Goal: Task Accomplishment & Management: Manage account settings

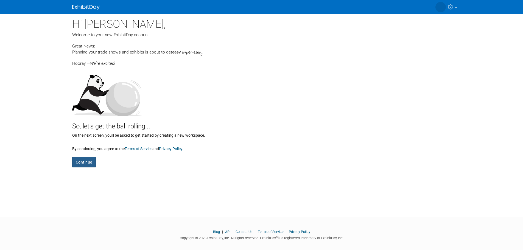
click at [82, 166] on button "Continue" at bounding box center [84, 162] width 24 height 10
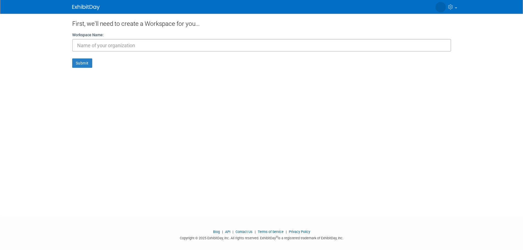
click at [125, 46] on input "text" at bounding box center [261, 45] width 379 height 13
type input "1800Boardup"
click at [91, 65] on button "Submit" at bounding box center [82, 62] width 20 height 9
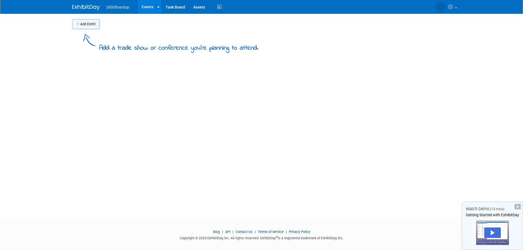
click at [83, 25] on button "Add Event" at bounding box center [85, 24] width 27 height 10
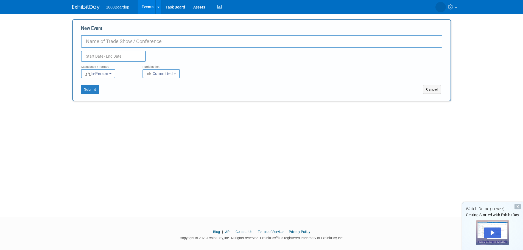
click at [133, 39] on input "New Event" at bounding box center [261, 41] width 361 height 13
click at [516, 205] on div "X" at bounding box center [517, 206] width 6 height 5
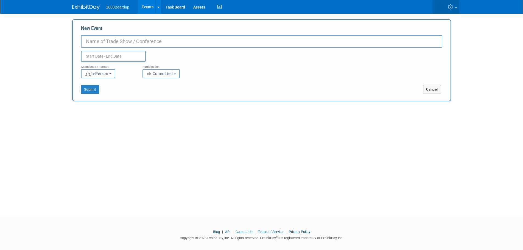
click at [456, 2] on link at bounding box center [445, 7] width 27 height 14
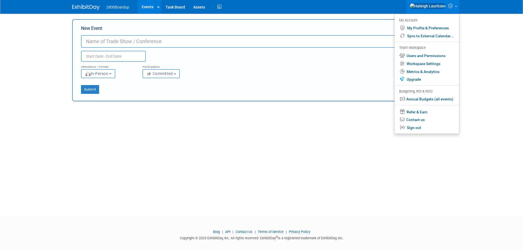
click at [357, 74] on div "Attendance / Format: <img src="https://www.exhibitday.com/Images/Format-InPerso…" at bounding box center [261, 70] width 369 height 16
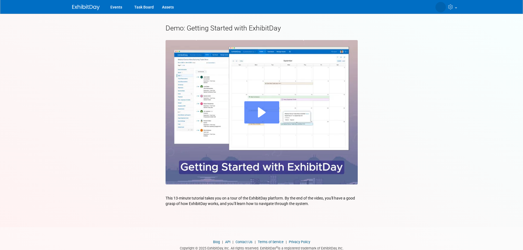
click at [271, 120] on div "Play" at bounding box center [261, 112] width 35 height 22
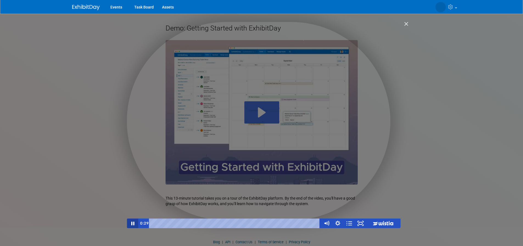
click at [133, 221] on icon "Pause" at bounding box center [133, 223] width 12 height 10
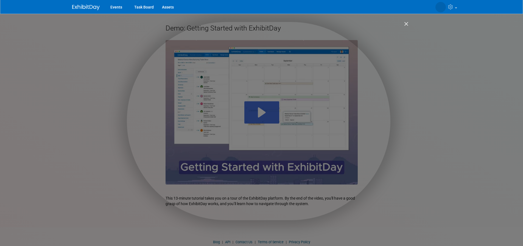
click at [405, 22] on img "Close" at bounding box center [403, 26] width 9 height 9
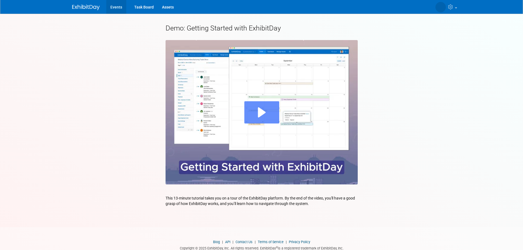
click at [116, 6] on link "Events" at bounding box center [116, 7] width 20 height 14
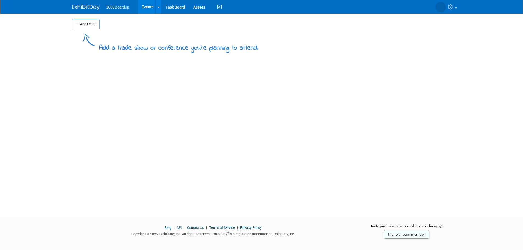
click at [95, 24] on button "Add Event" at bounding box center [85, 24] width 27 height 10
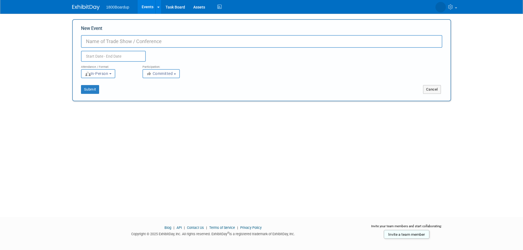
click at [123, 42] on input "New Event" at bounding box center [261, 41] width 361 height 13
type input "VCOS"
click at [122, 55] on input "text" at bounding box center [113, 56] width 65 height 11
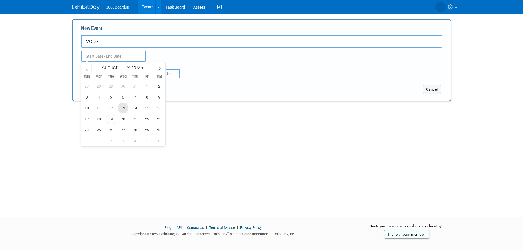
click at [121, 110] on span "13" at bounding box center [123, 108] width 11 height 11
type input "Aug 13, 2025 to Aug 13, 2025"
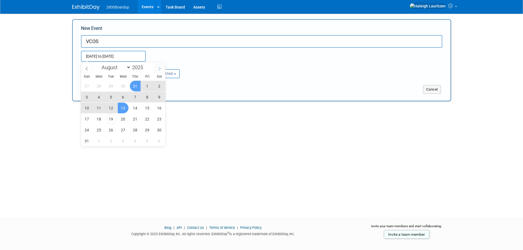
click at [160, 68] on icon at bounding box center [159, 69] width 4 height 4
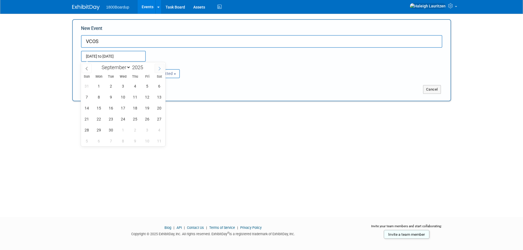
click at [160, 68] on icon at bounding box center [159, 69] width 4 height 4
select select "10"
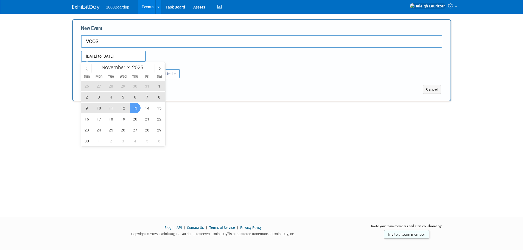
click at [134, 108] on span "13" at bounding box center [135, 108] width 11 height 11
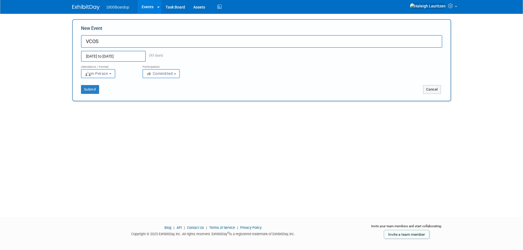
click at [128, 53] on input "Aug 13, 2025 to Nov 13, 2025" at bounding box center [113, 56] width 65 height 11
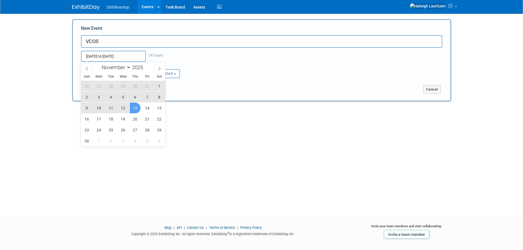
click at [133, 106] on span "13" at bounding box center [135, 108] width 11 height 11
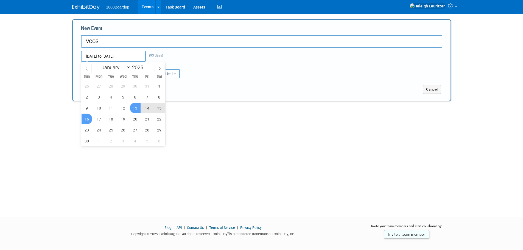
click at [88, 120] on span "16" at bounding box center [86, 119] width 11 height 11
type input "Nov 13, 2025 to Nov 16, 2025"
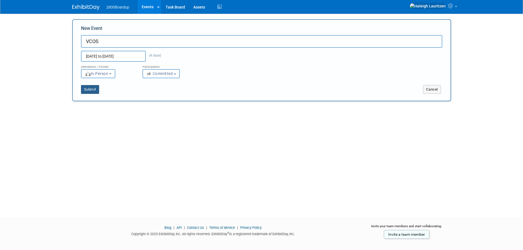
click at [97, 88] on button "Submit" at bounding box center [90, 89] width 18 height 9
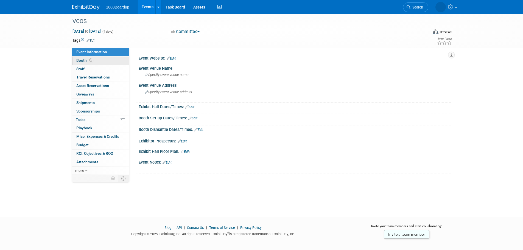
click at [115, 63] on link "Booth" at bounding box center [100, 61] width 57 height 8
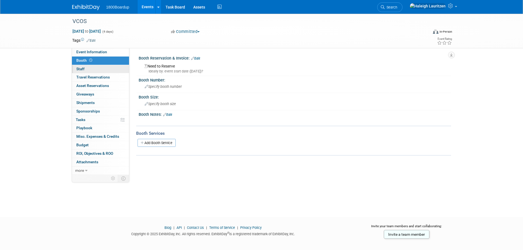
click at [114, 69] on link "0 Staff 0" at bounding box center [100, 69] width 57 height 8
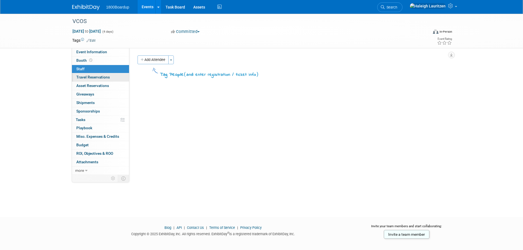
click at [113, 76] on link "0 Travel Reservations 0" at bounding box center [100, 77] width 57 height 8
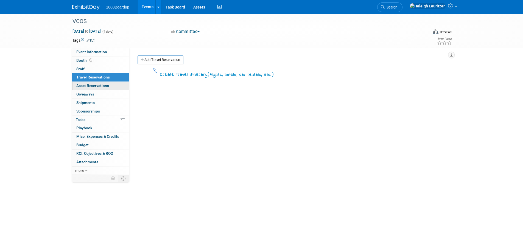
click at [113, 84] on link "0 Asset Reservations 0" at bounding box center [100, 86] width 57 height 8
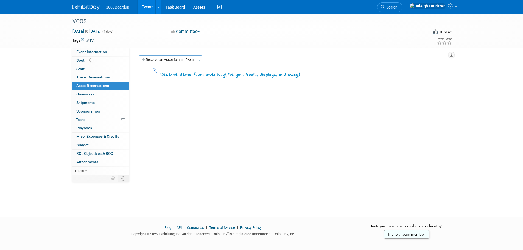
click at [111, 90] on link "0 Asset Reservations 0" at bounding box center [100, 86] width 57 height 8
click at [111, 99] on link "0 Shipments 0" at bounding box center [100, 103] width 57 height 8
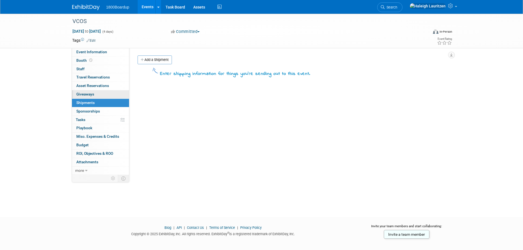
click at [111, 94] on link "0 Giveaways 0" at bounding box center [100, 94] width 57 height 8
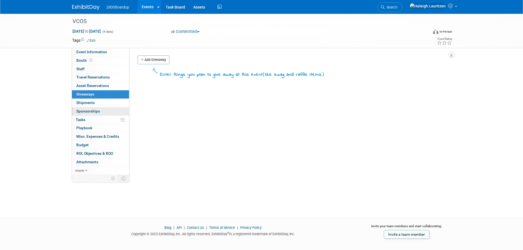
click at [111, 109] on link "0 Sponsorships 0" at bounding box center [100, 111] width 57 height 8
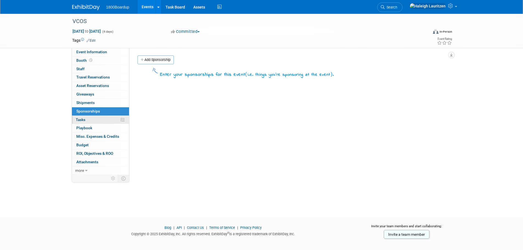
click at [106, 119] on link "0% Tasks 0%" at bounding box center [100, 120] width 57 height 8
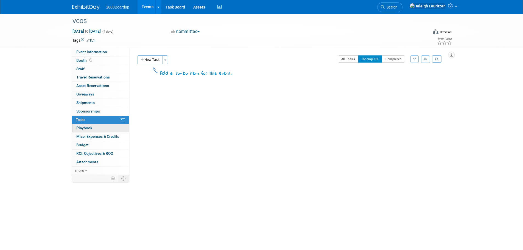
click at [105, 127] on link "0 Playbook 0" at bounding box center [100, 128] width 57 height 8
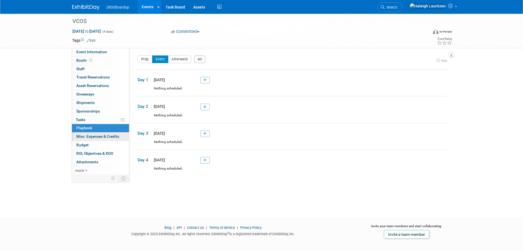
click at [107, 135] on span "Misc. Expenses & Credits 0" at bounding box center [97, 136] width 43 height 4
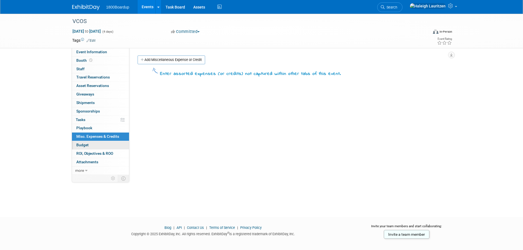
click at [103, 145] on link "Budget" at bounding box center [100, 145] width 57 height 8
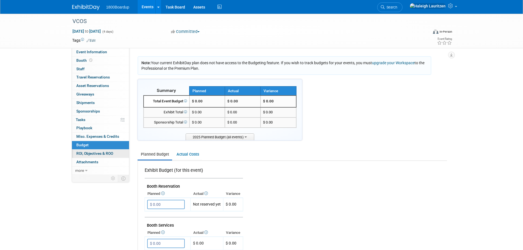
click at [101, 154] on span "ROI, Objectives & ROO 0" at bounding box center [94, 153] width 37 height 4
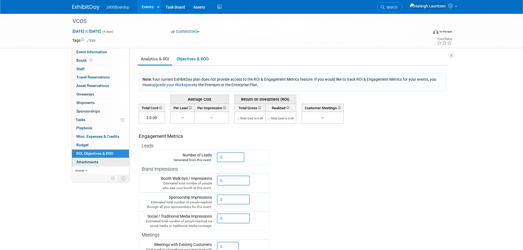
click at [98, 159] on link "0 Attachments 0" at bounding box center [100, 162] width 57 height 8
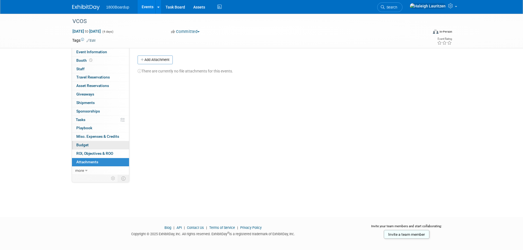
drag, startPoint x: 100, startPoint y: 154, endPoint x: 83, endPoint y: 149, distance: 17.7
click at [83, 149] on link "Budget" at bounding box center [100, 145] width 57 height 8
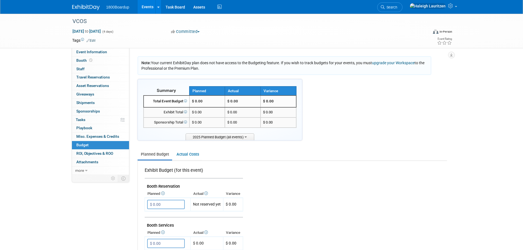
click at [94, 40] on link "Edit" at bounding box center [90, 41] width 9 height 4
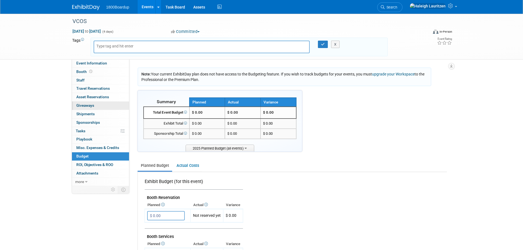
click at [96, 108] on link "0 Giveaways 0" at bounding box center [100, 105] width 57 height 8
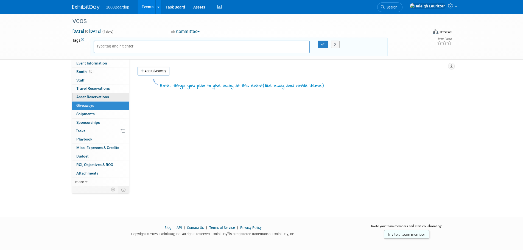
click at [96, 100] on link "0 Asset Reservations 0" at bounding box center [100, 97] width 57 height 8
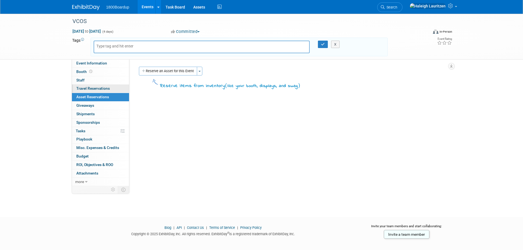
click at [100, 92] on link "0 Travel Reservations 0" at bounding box center [100, 88] width 57 height 8
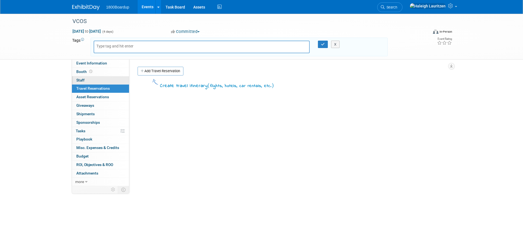
click at [100, 79] on link "0 Staff 0" at bounding box center [100, 80] width 57 height 8
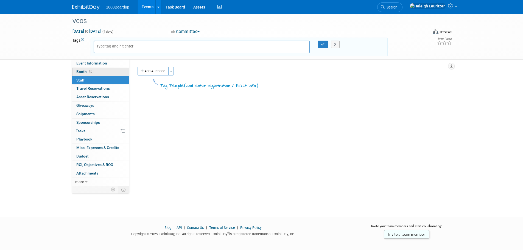
click at [105, 72] on link "Booth" at bounding box center [100, 72] width 57 height 8
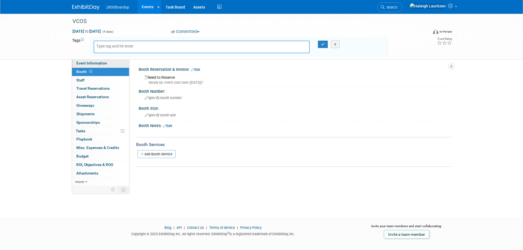
click at [108, 62] on link "Event Information" at bounding box center [100, 63] width 57 height 8
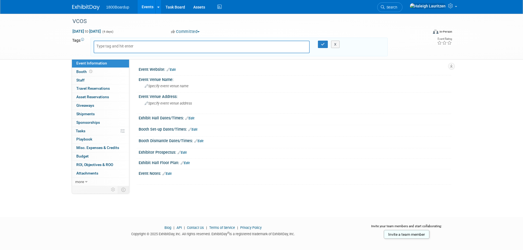
click at [122, 10] on ul "1800Boardup Events Add Event Bulk Upload Events Shareable Event Boards Recently…" at bounding box center [164, 7] width 117 height 14
click at [81, 79] on span "Staff 0" at bounding box center [80, 80] width 8 height 4
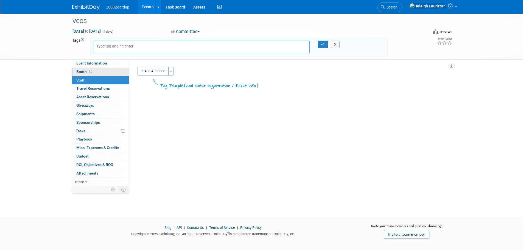
click at [105, 73] on link "Booth" at bounding box center [100, 72] width 57 height 8
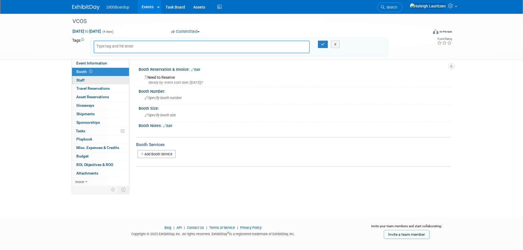
click at [105, 82] on link "0 Staff 0" at bounding box center [100, 80] width 57 height 8
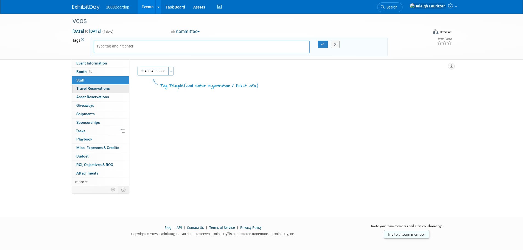
click at [104, 86] on span "Travel Reservations 0" at bounding box center [92, 88] width 33 height 4
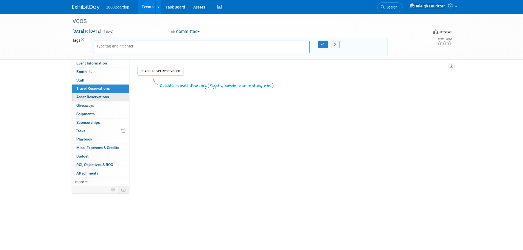
click at [102, 94] on link "0 Asset Reservations 0" at bounding box center [100, 97] width 57 height 8
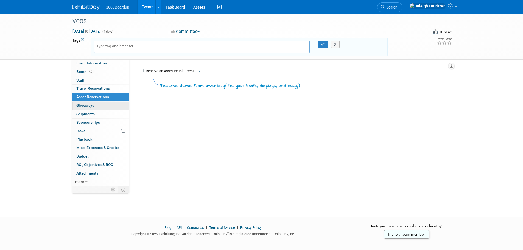
click at [97, 103] on link "0 Giveaways 0" at bounding box center [100, 105] width 57 height 8
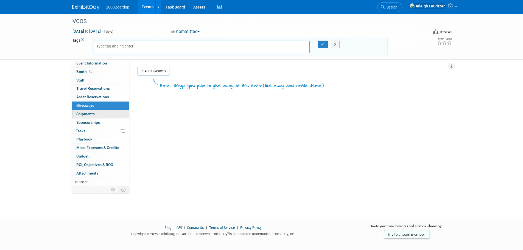
click at [102, 115] on link "0 Shipments 0" at bounding box center [100, 114] width 57 height 8
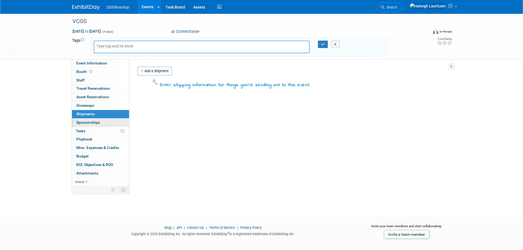
click at [102, 120] on link "0 Sponsorships 0" at bounding box center [100, 122] width 57 height 8
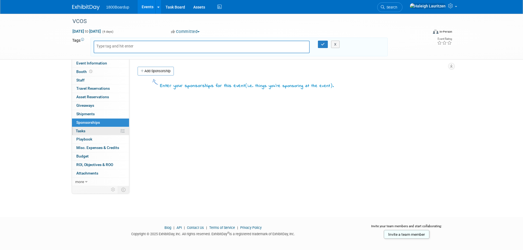
click at [102, 131] on link "0% Tasks 0%" at bounding box center [100, 131] width 57 height 8
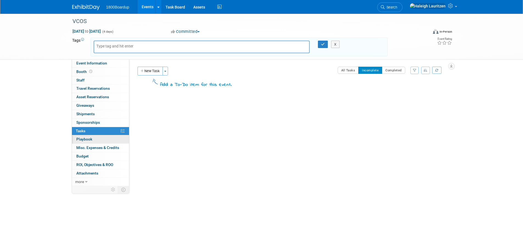
click at [102, 139] on link "0 Playbook 0" at bounding box center [100, 139] width 57 height 8
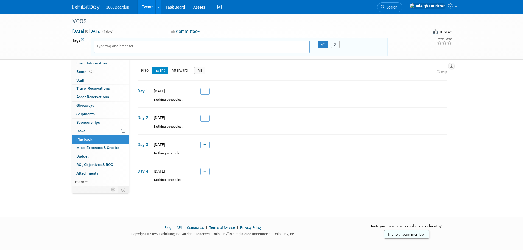
click at [336, 44] on button "X" at bounding box center [335, 45] width 9 height 8
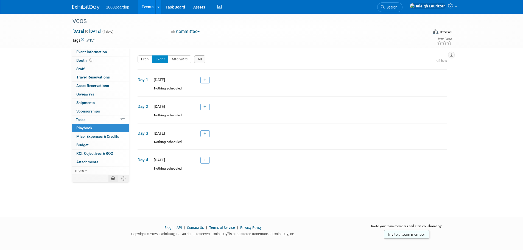
click at [114, 179] on icon at bounding box center [113, 178] width 4 height 4
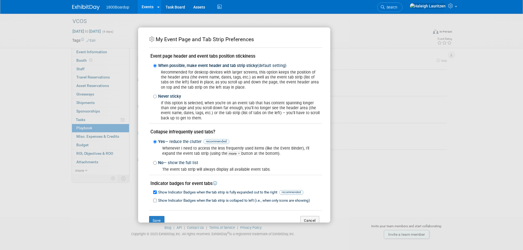
scroll to position [13, 0]
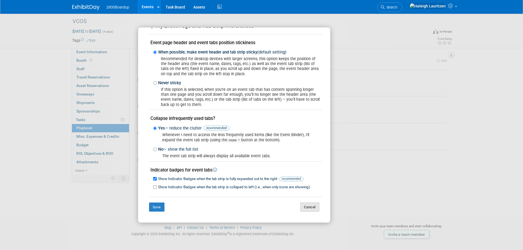
click at [309, 208] on button "Cancel" at bounding box center [309, 206] width 19 height 9
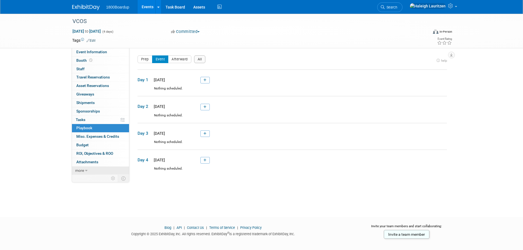
click at [87, 169] on icon at bounding box center [86, 171] width 2 height 4
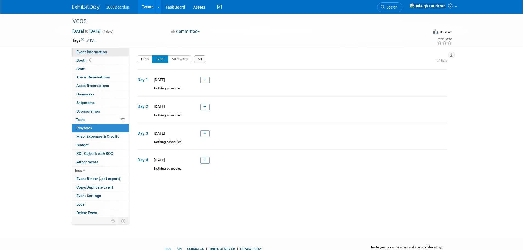
click at [101, 53] on span "Event Information" at bounding box center [91, 52] width 31 height 4
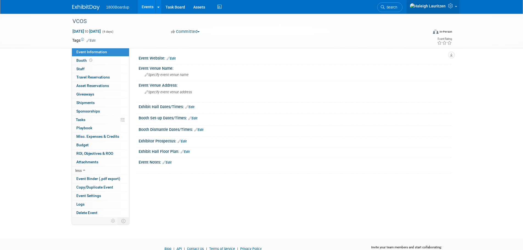
click at [442, 9] on img at bounding box center [427, 6] width 36 height 6
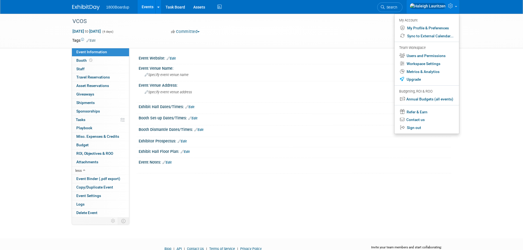
click at [174, 58] on link "Edit" at bounding box center [170, 59] width 9 height 4
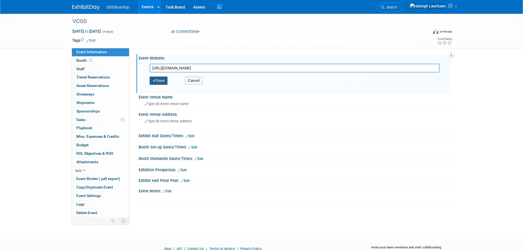
type input "https://sun2025.eventscribe.net/"
click at [162, 79] on button "Save" at bounding box center [158, 81] width 18 height 8
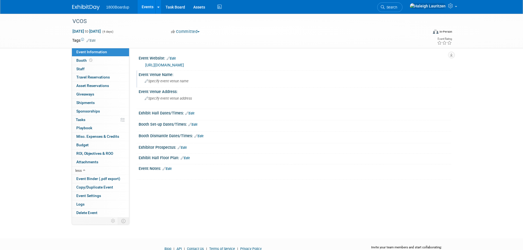
scroll to position [27, 0]
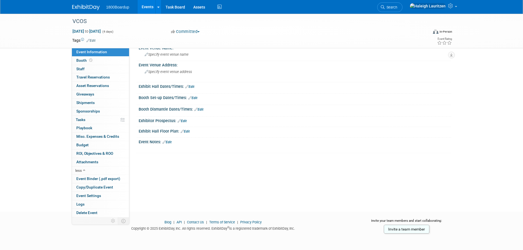
drag, startPoint x: 110, startPoint y: 148, endPoint x: 43, endPoint y: 67, distance: 105.4
click at [43, 67] on div "VCOS Nov 13, 2025 to Nov 16, 2025 (4 days) Nov 13, 2025 to Nov 16, 2025 Committ…" at bounding box center [261, 94] width 523 height 215
click at [100, 61] on link "Booth" at bounding box center [100, 61] width 57 height 8
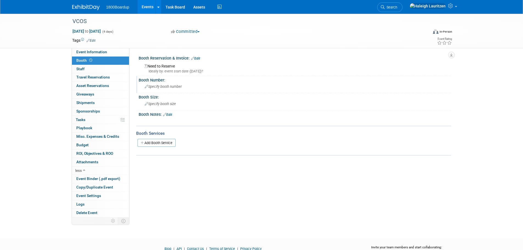
click at [160, 87] on span "Specify booth number" at bounding box center [163, 86] width 37 height 4
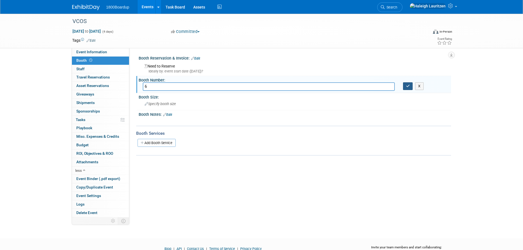
type input "6"
click at [406, 89] on button "button" at bounding box center [408, 86] width 10 height 8
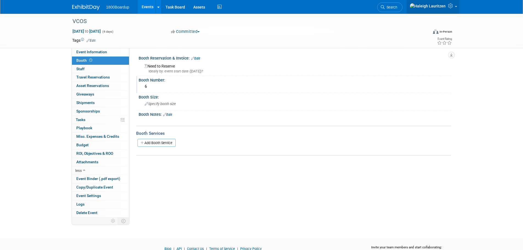
click at [451, 7] on icon at bounding box center [451, 5] width 6 height 5
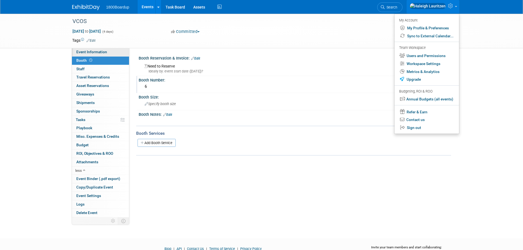
click at [84, 49] on link "Event Information" at bounding box center [100, 52] width 57 height 8
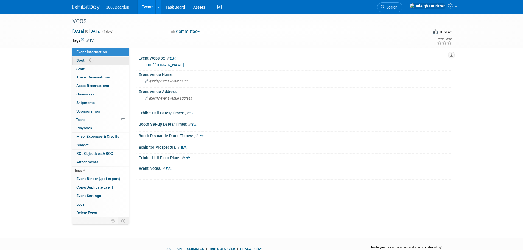
click at [82, 60] on span "Booth" at bounding box center [84, 60] width 17 height 4
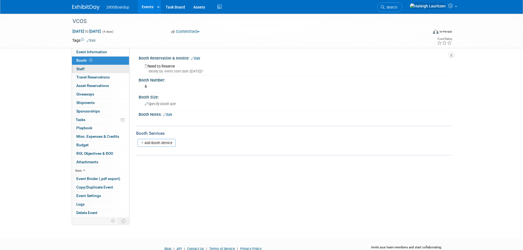
click at [83, 71] on span "Staff 0" at bounding box center [80, 69] width 8 height 4
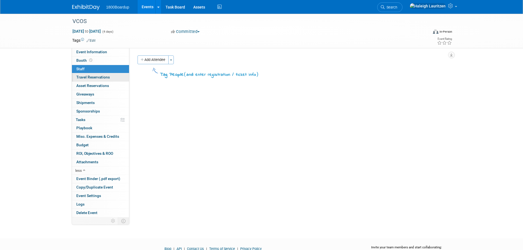
click at [82, 77] on span "Travel Reservations 0" at bounding box center [92, 77] width 33 height 4
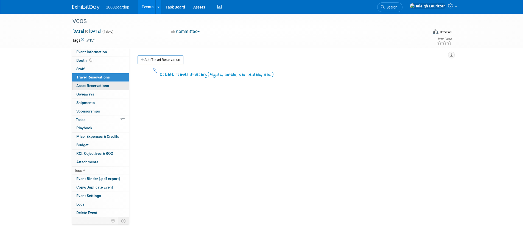
click at [81, 83] on link "0 Asset Reservations 0" at bounding box center [100, 86] width 57 height 8
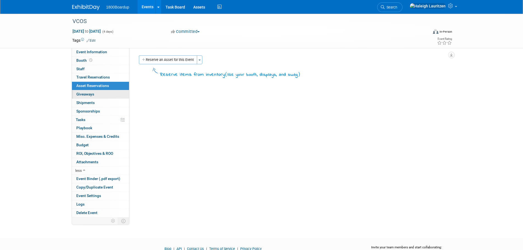
click at [81, 94] on span "Giveaways 0" at bounding box center [85, 94] width 18 height 4
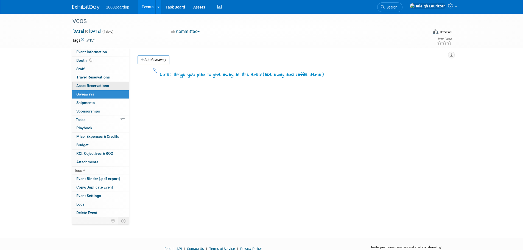
click at [88, 84] on span "Asset Reservations 0" at bounding box center [92, 85] width 33 height 4
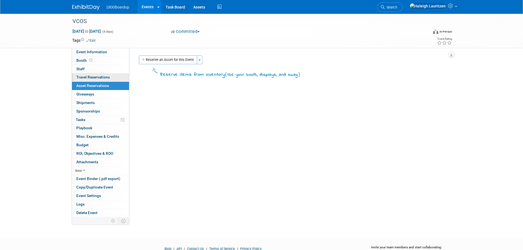
click at [84, 77] on span "Travel Reservations 0" at bounding box center [92, 77] width 33 height 4
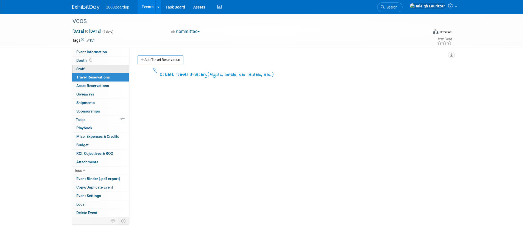
click at [82, 69] on span "Staff 0" at bounding box center [80, 69] width 8 height 4
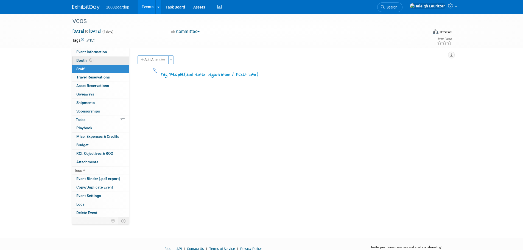
click at [80, 62] on span "Booth" at bounding box center [84, 60] width 17 height 4
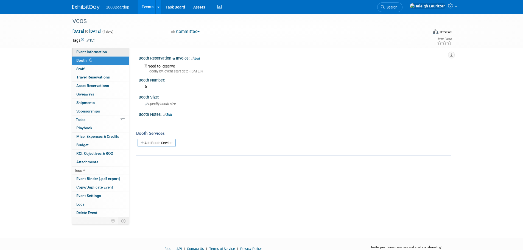
click at [79, 55] on link "Event Information" at bounding box center [100, 52] width 57 height 8
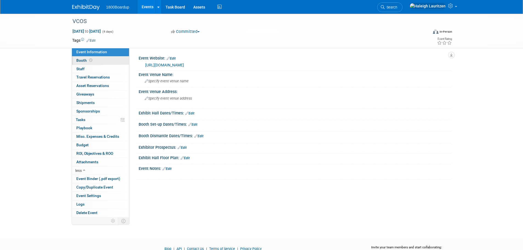
click at [109, 63] on link "Booth" at bounding box center [100, 61] width 57 height 8
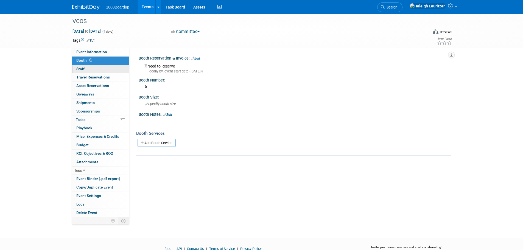
click at [111, 70] on link "0 Staff 0" at bounding box center [100, 69] width 57 height 8
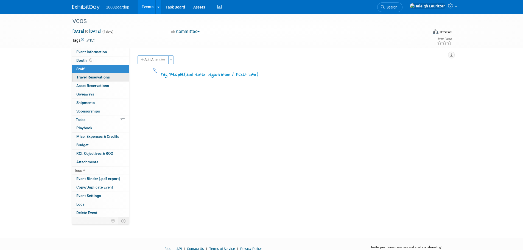
click at [117, 78] on link "0 Travel Reservations 0" at bounding box center [100, 77] width 57 height 8
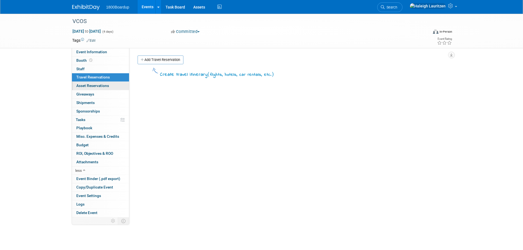
click at [117, 83] on link "0 Asset Reservations 0" at bounding box center [100, 86] width 57 height 8
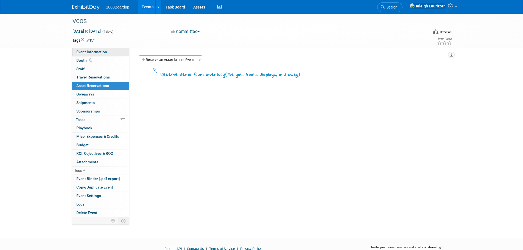
click at [109, 51] on link "Event Information" at bounding box center [100, 52] width 57 height 8
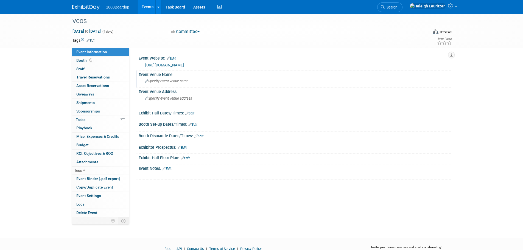
click at [154, 81] on span "Specify event venue name" at bounding box center [167, 81] width 44 height 4
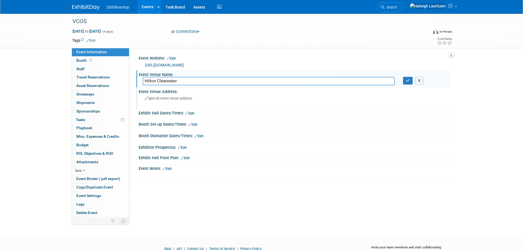
type input "Hilton Clearwater"
click at [160, 97] on span "Specify event venue address" at bounding box center [168, 98] width 47 height 4
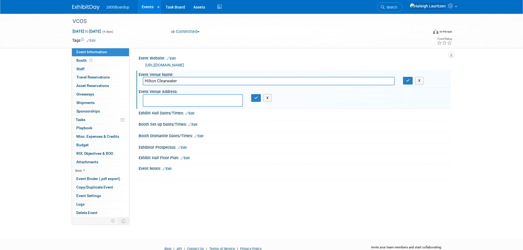
click at [258, 187] on div "Event Website: Edit https://sun2025.eventscribe.net/ Event Venue Name: Hilton C…" at bounding box center [289, 132] width 321 height 169
click at [269, 97] on button "X" at bounding box center [267, 98] width 9 height 8
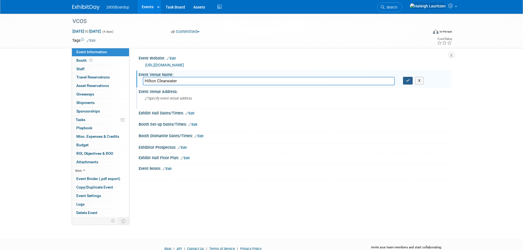
click at [408, 82] on icon "button" at bounding box center [408, 81] width 4 height 4
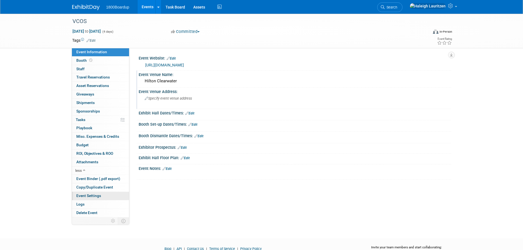
click at [102, 196] on link "Event Settings" at bounding box center [100, 196] width 57 height 8
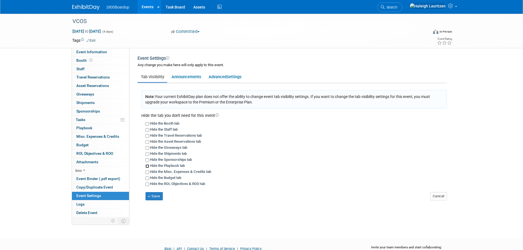
click at [146, 166] on input "Hide the Playbook tab" at bounding box center [147, 166] width 4 height 4
checkbox input "true"
click at [147, 170] on input "Hide the Misc. Expenses & Credits tab" at bounding box center [147, 172] width 4 height 4
checkbox input "true"
click at [146, 178] on input "Hide the Budget tab" at bounding box center [147, 178] width 4 height 4
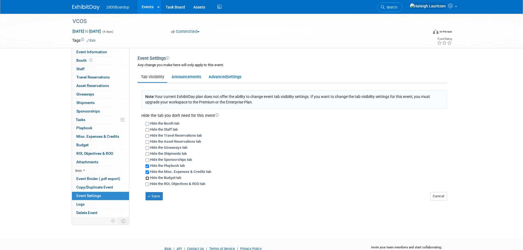
checkbox input "true"
click at [146, 184] on input "Hide the ROI, Objectives & ROO tab" at bounding box center [147, 184] width 4 height 4
checkbox input "true"
click at [151, 199] on button "Save" at bounding box center [154, 196] width 18 height 8
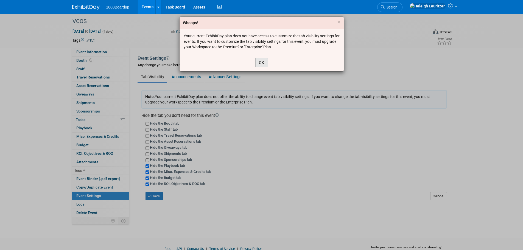
click at [266, 63] on button "OK" at bounding box center [261, 62] width 13 height 9
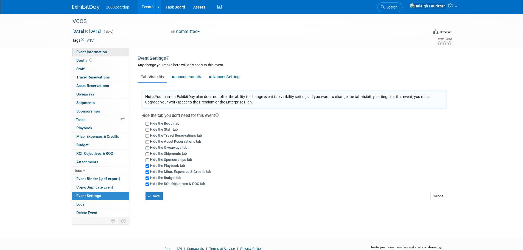
click at [97, 51] on span "Event Information" at bounding box center [91, 52] width 31 height 4
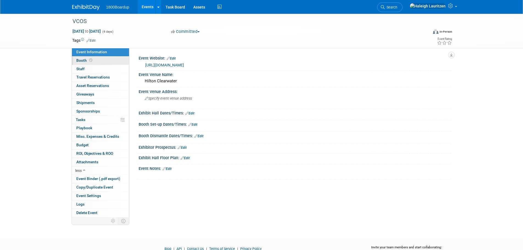
click at [106, 61] on link "Booth" at bounding box center [100, 61] width 57 height 8
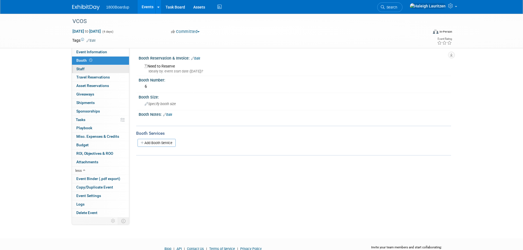
click at [109, 70] on link "0 Staff 0" at bounding box center [100, 69] width 57 height 8
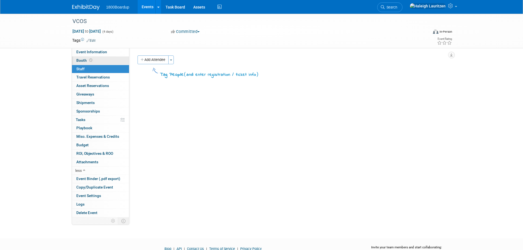
click at [105, 63] on link "Booth" at bounding box center [100, 61] width 57 height 8
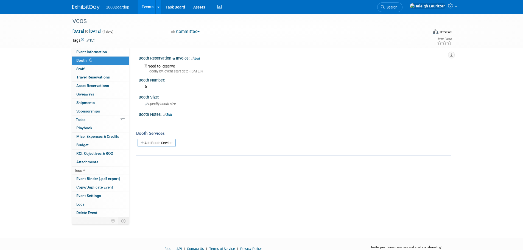
click at [197, 58] on link "Edit" at bounding box center [195, 59] width 9 height 4
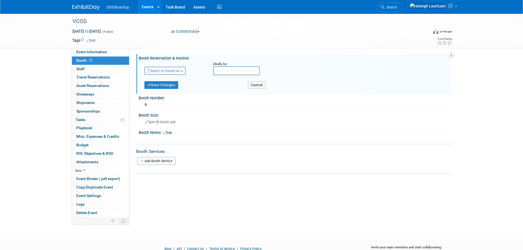
click at [177, 72] on span "Need to Reserve" at bounding box center [163, 71] width 33 height 4
click at [176, 86] on link "Reserved" at bounding box center [174, 88] width 59 height 8
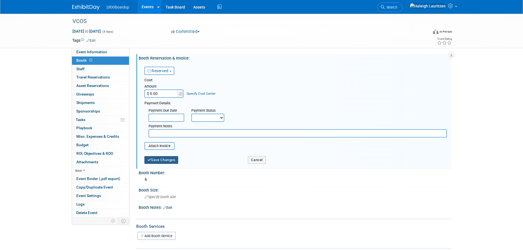
click at [165, 160] on button "Save Changes" at bounding box center [161, 160] width 34 height 8
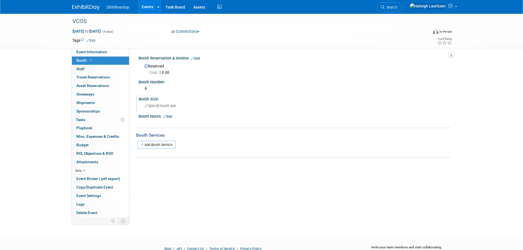
click at [178, 104] on div "Specify booth size" at bounding box center [295, 105] width 304 height 9
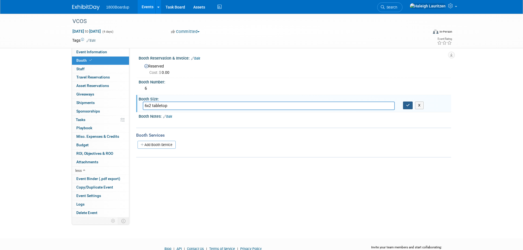
type input "6x2 tabletop"
click at [408, 107] on icon "button" at bounding box center [408, 105] width 4 height 4
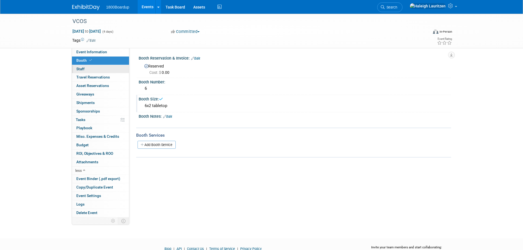
click at [86, 68] on link "0 Staff 0" at bounding box center [100, 69] width 57 height 8
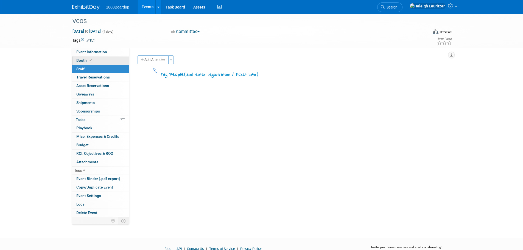
click at [98, 60] on link "Booth" at bounding box center [100, 61] width 57 height 8
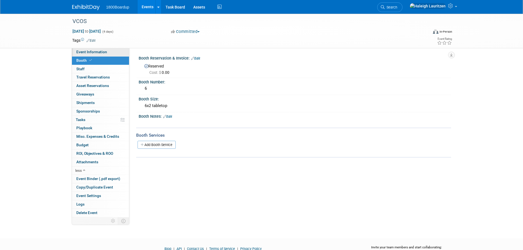
click at [97, 54] on link "Event Information" at bounding box center [100, 52] width 57 height 8
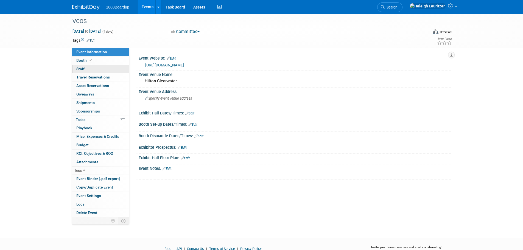
click at [99, 68] on link "0 Staff 0" at bounding box center [100, 69] width 57 height 8
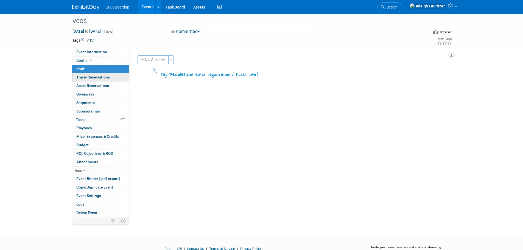
click at [111, 79] on link "0 Travel Reservations 0" at bounding box center [100, 77] width 57 height 8
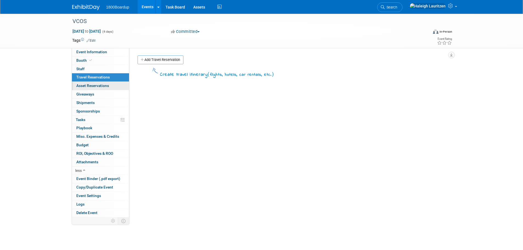
click at [112, 86] on link "0 Asset Reservations 0" at bounding box center [100, 86] width 57 height 8
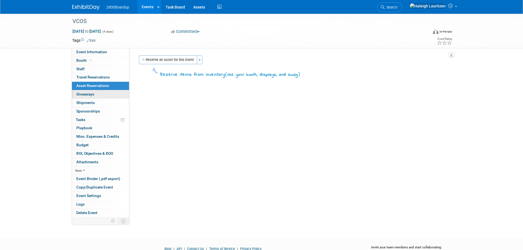
click at [113, 95] on link "0 Giveaways 0" at bounding box center [100, 94] width 57 height 8
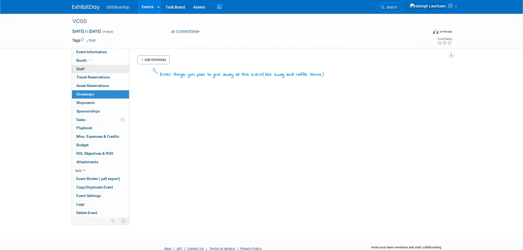
click at [106, 66] on link "0 Staff 0" at bounding box center [100, 69] width 57 height 8
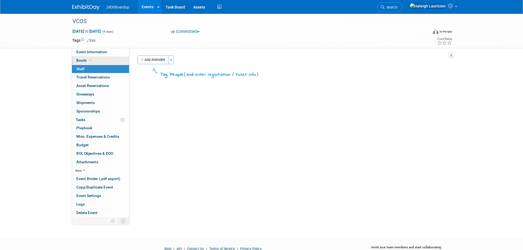
click at [105, 61] on link "Booth" at bounding box center [100, 61] width 57 height 8
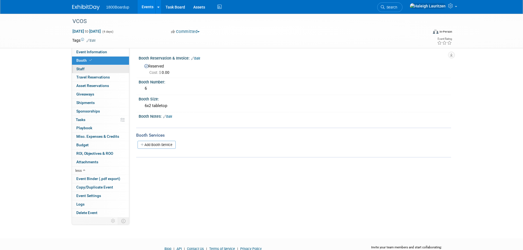
click at [101, 72] on link "0 Staff 0" at bounding box center [100, 69] width 57 height 8
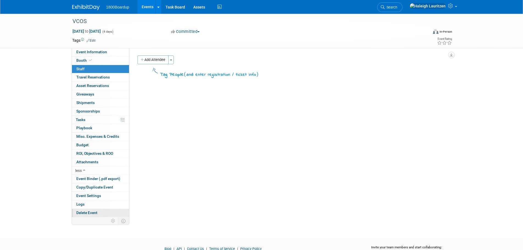
click at [81, 211] on span "Delete Event" at bounding box center [86, 212] width 21 height 4
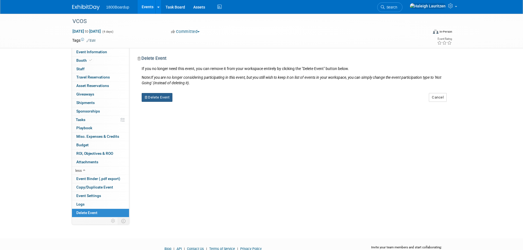
click at [165, 97] on button "Delete Event" at bounding box center [157, 97] width 31 height 9
click at [189, 102] on link "Yes" at bounding box center [192, 101] width 16 height 9
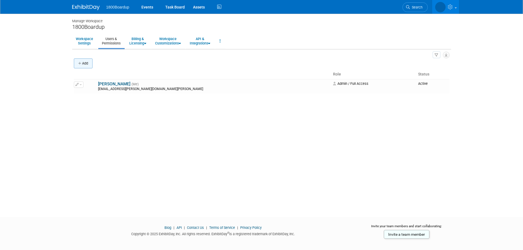
click at [87, 60] on button "Add" at bounding box center [83, 63] width 19 height 10
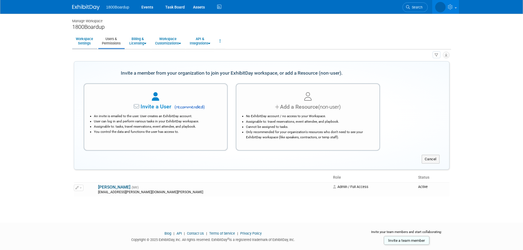
click at [84, 41] on link "Workspace Settings" at bounding box center [84, 40] width 24 height 13
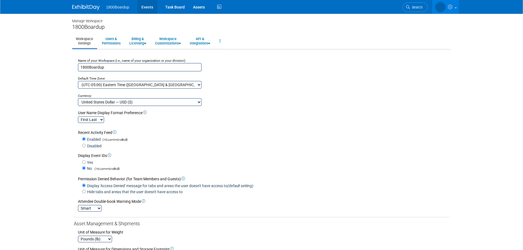
click at [148, 2] on link "Events" at bounding box center [147, 7] width 20 height 14
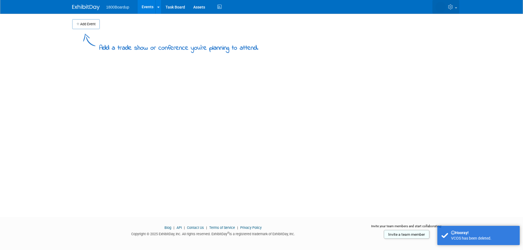
click at [448, 9] on icon at bounding box center [451, 6] width 6 height 5
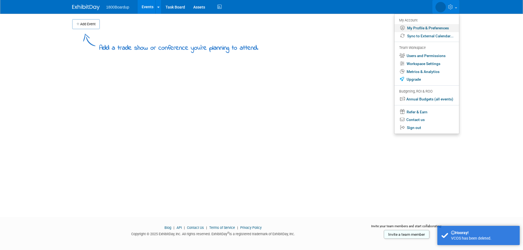
click at [420, 28] on link "My Profile & Preferences" at bounding box center [426, 28] width 64 height 8
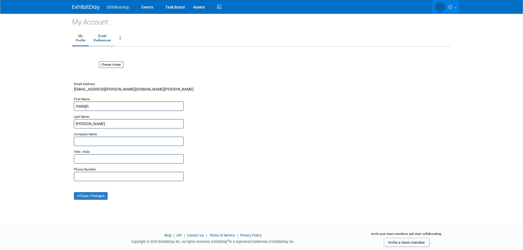
click at [108, 40] on link "Email Preferences" at bounding box center [102, 39] width 24 height 14
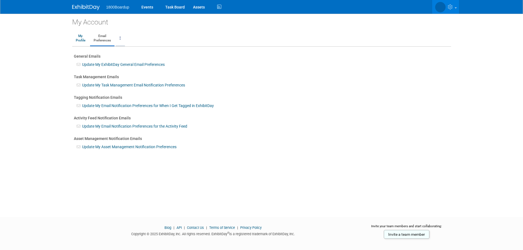
click at [119, 39] on link at bounding box center [119, 39] width 9 height 14
click at [127, 69] on li at bounding box center [142, 70] width 53 height 2
click at [128, 65] on link "Close my Account" at bounding box center [142, 64] width 53 height 8
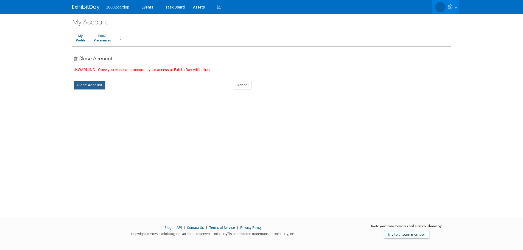
click at [101, 85] on button "Close Account" at bounding box center [90, 85] width 32 height 9
click at [128, 92] on link "Yes" at bounding box center [123, 89] width 16 height 9
